Goal: Navigation & Orientation: Find specific page/section

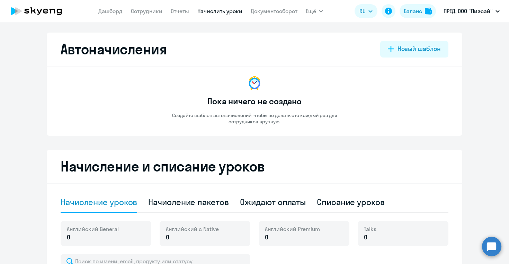
select select "10"
click at [105, 13] on link "Дашборд" at bounding box center [110, 11] width 24 height 7
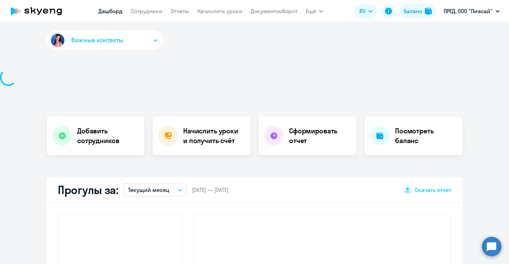
select select "30"
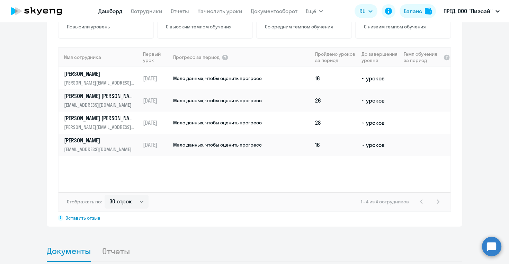
scroll to position [487, 0]
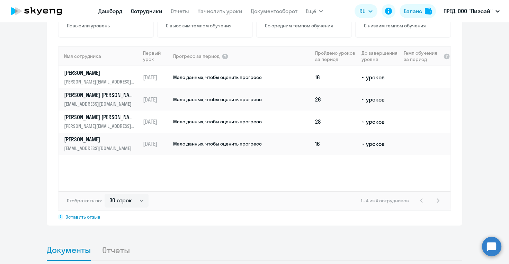
click at [152, 11] on link "Сотрудники" at bounding box center [146, 11] width 31 height 7
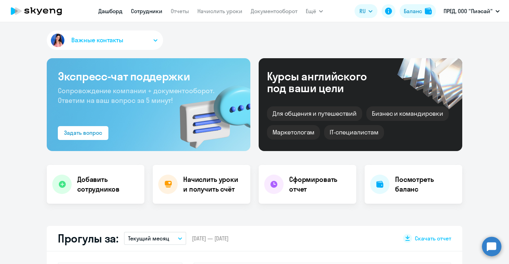
select select "30"
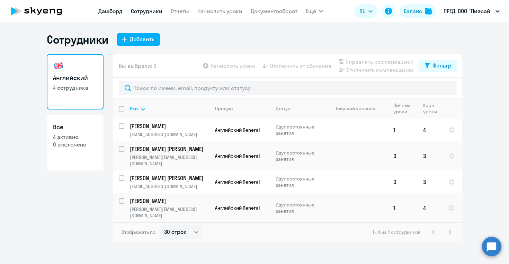
click at [105, 12] on link "Дашборд" at bounding box center [110, 11] width 24 height 7
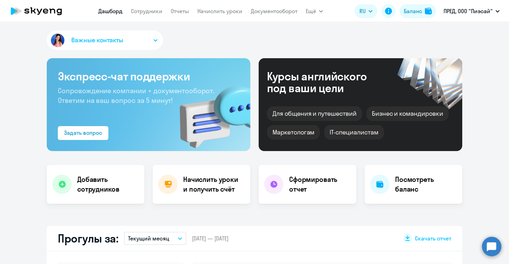
select select "30"
